Goal: Navigation & Orientation: Find specific page/section

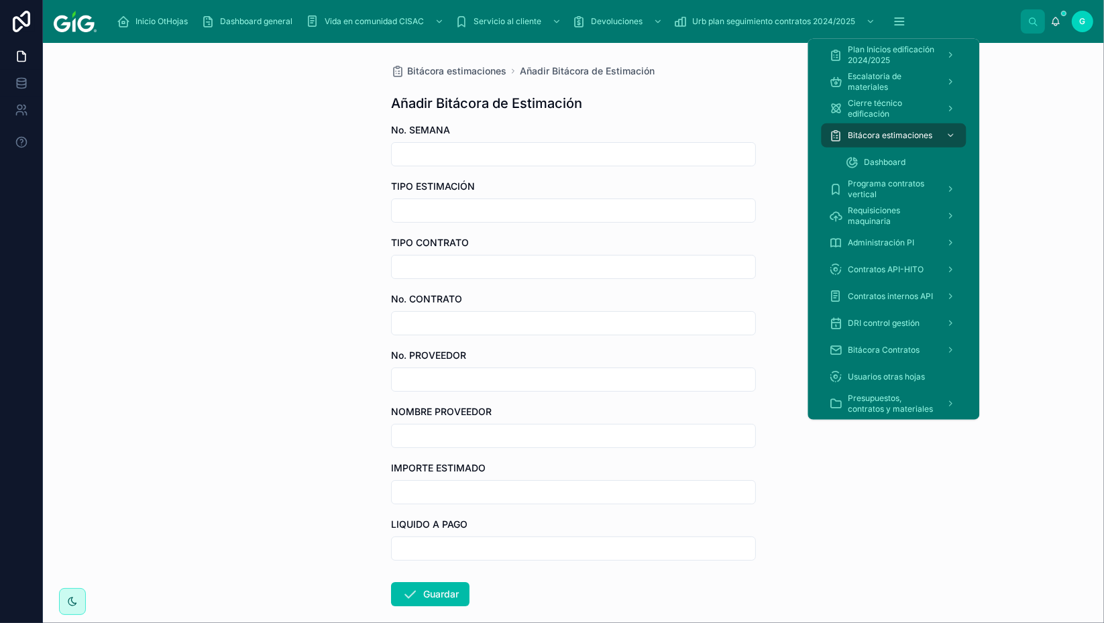
click at [900, 21] on icon "scrollable content" at bounding box center [899, 21] width 9 height 0
click at [887, 154] on div "Dashboard" at bounding box center [901, 162] width 113 height 21
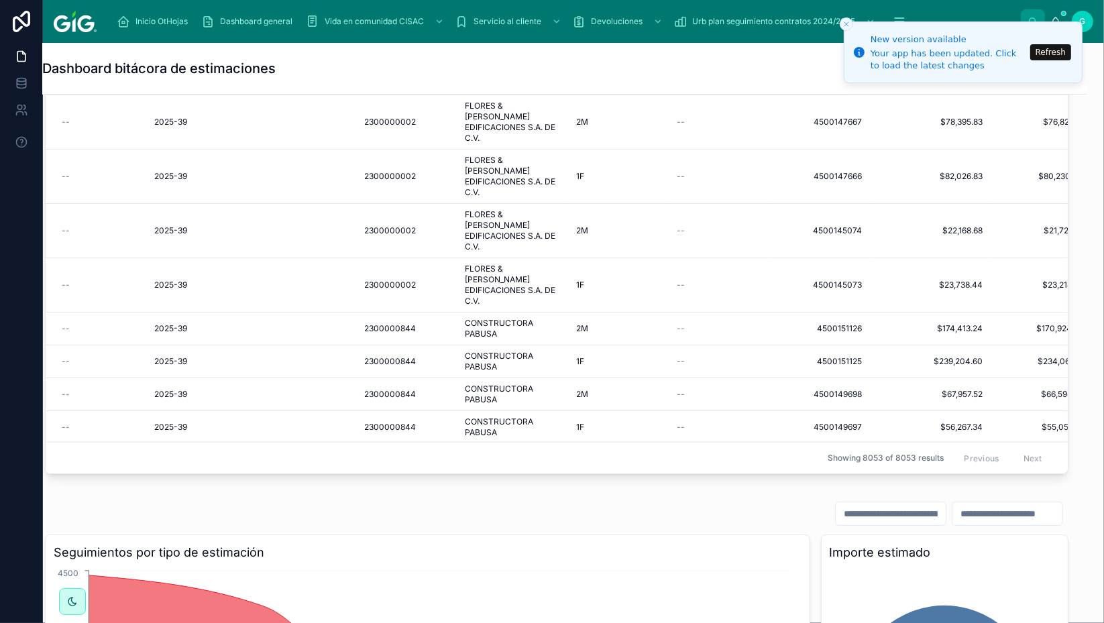
scroll to position [2152, 0]
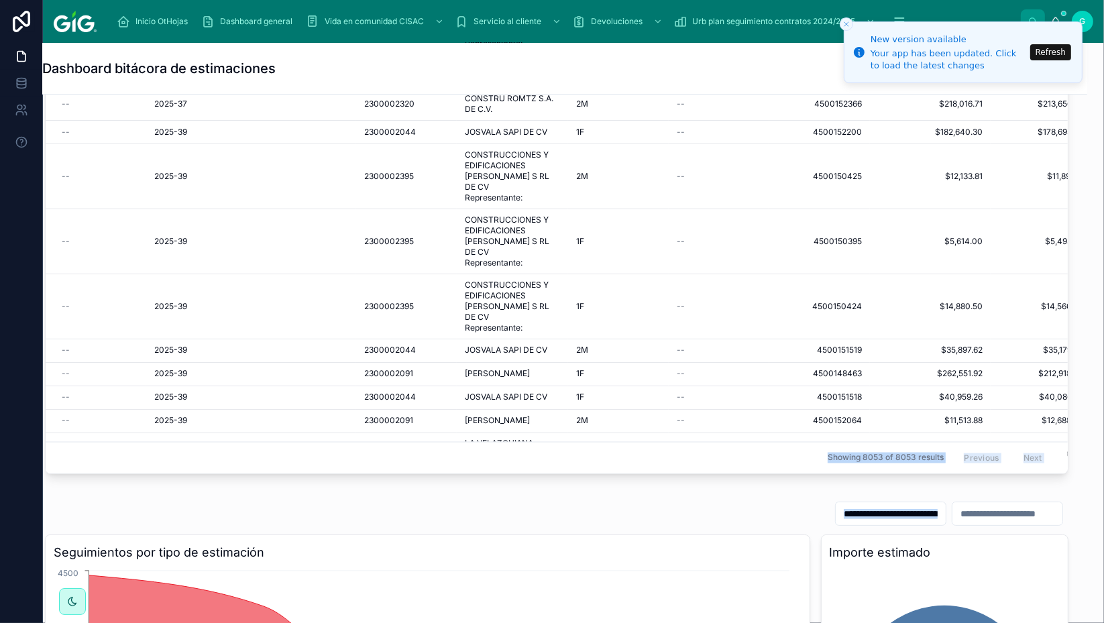
drag, startPoint x: 601, startPoint y: 460, endPoint x: 978, endPoint y: 505, distance: 379.7
click at [978, 505] on div "Utiliza los filtros dinámicos para encontrar la información o conteos que neces…" at bounding box center [556, 578] width 1061 height 1420
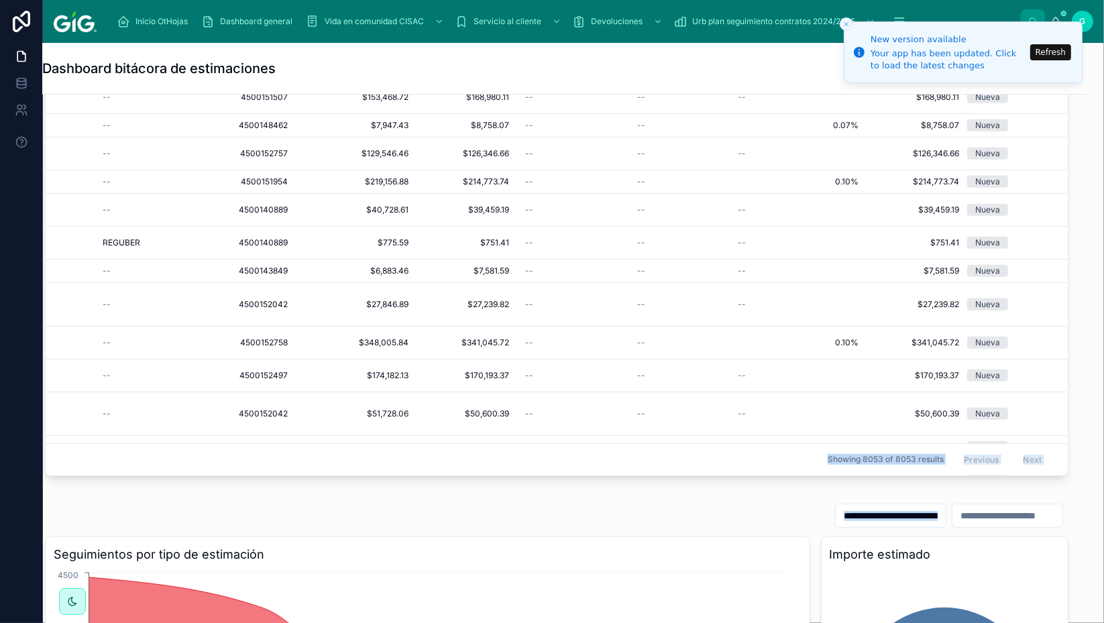
scroll to position [225, 18]
drag, startPoint x: 1047, startPoint y: 53, endPoint x: 1028, endPoint y: 91, distance: 42.9
click at [1047, 52] on button "Refresh" at bounding box center [1051, 52] width 41 height 16
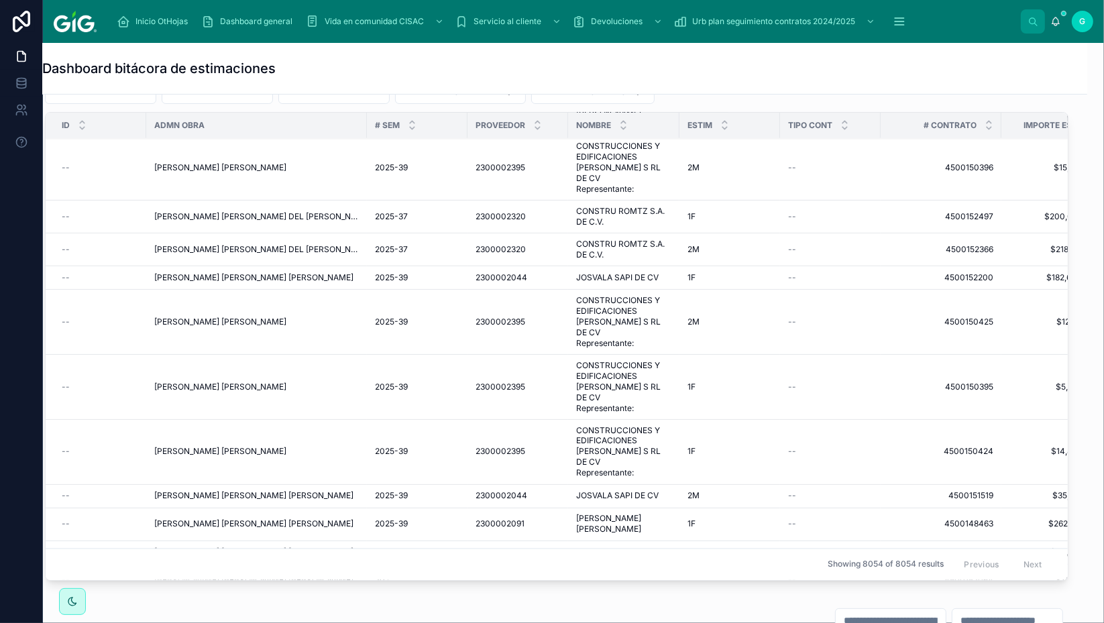
scroll to position [2240, 0]
